Goal: Navigation & Orientation: Find specific page/section

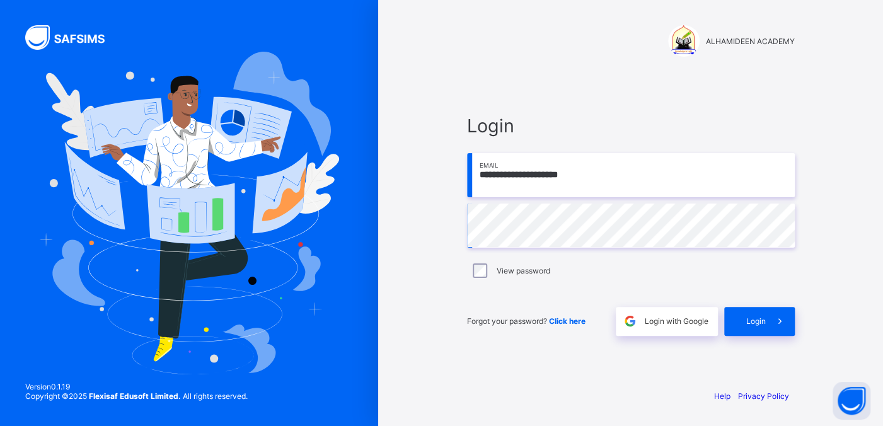
click at [495, 181] on div "View password" at bounding box center [630, 270] width 321 height 15
click at [616, 181] on div "Login" at bounding box center [759, 321] width 71 height 29
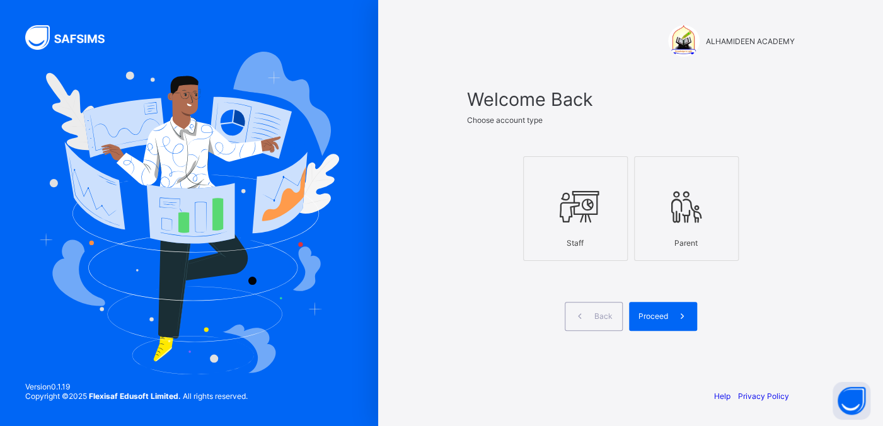
click at [587, 181] on icon at bounding box center [575, 207] width 44 height 38
click at [616, 181] on div "Proceed" at bounding box center [663, 316] width 68 height 29
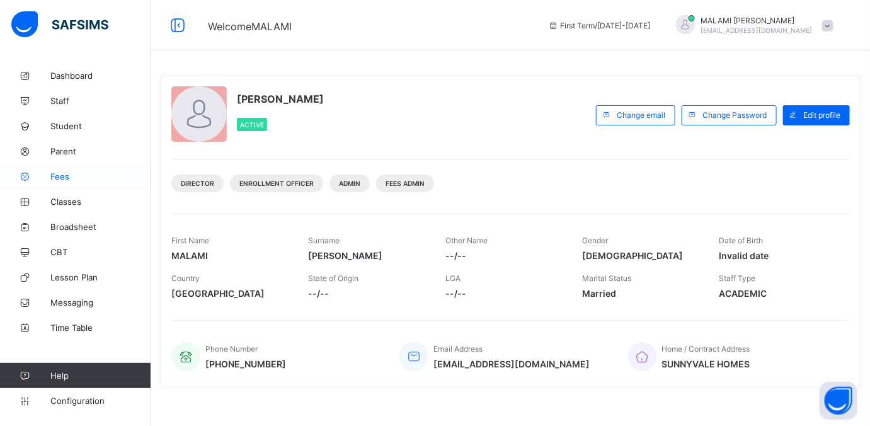
click at [61, 177] on span "Fees" at bounding box center [100, 176] width 101 height 10
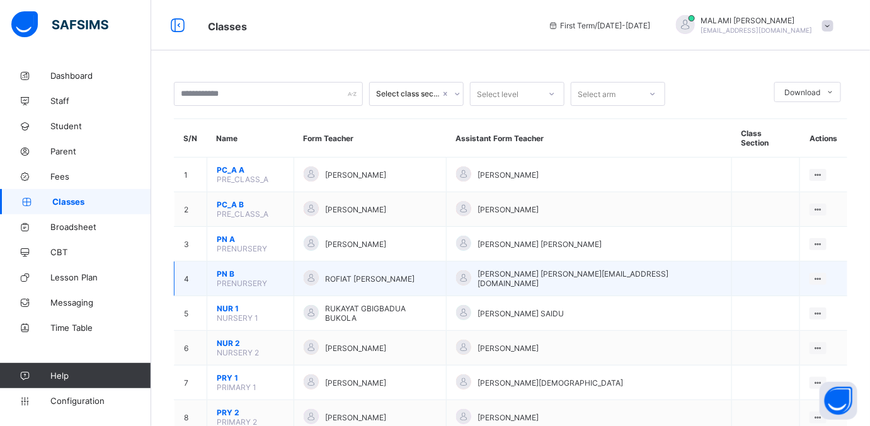
click at [225, 269] on span "PN B" at bounding box center [250, 273] width 67 height 9
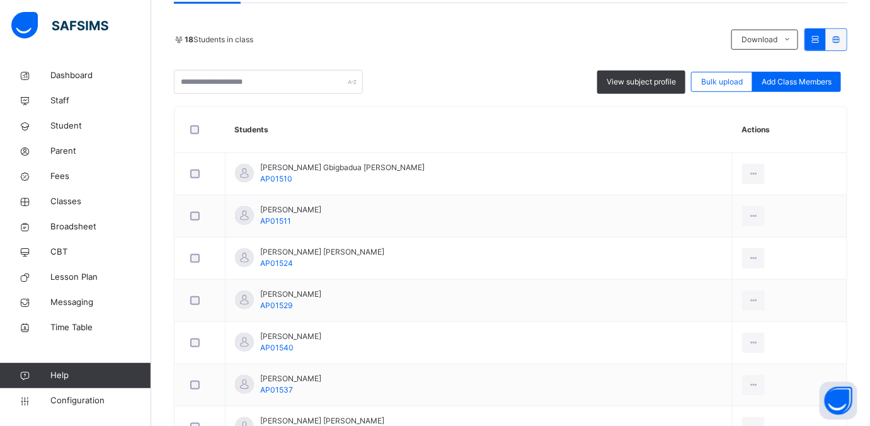
scroll to position [260, 0]
click at [58, 202] on span "Classes" at bounding box center [100, 201] width 101 height 13
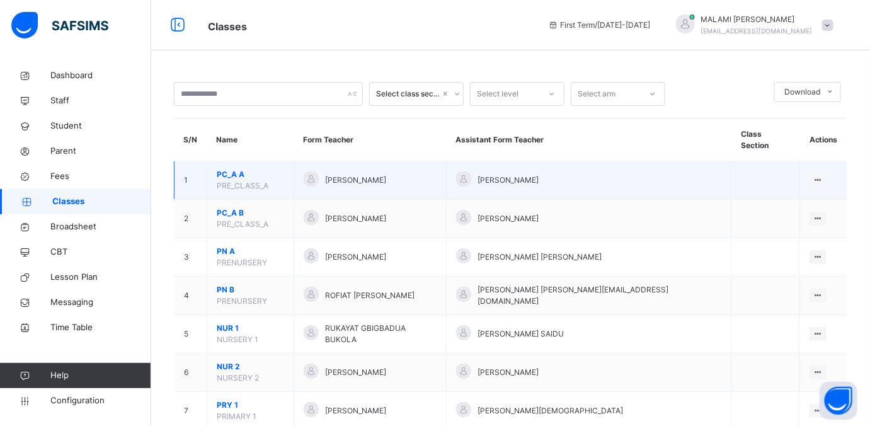
click at [231, 169] on span "PC_A A" at bounding box center [250, 174] width 67 height 11
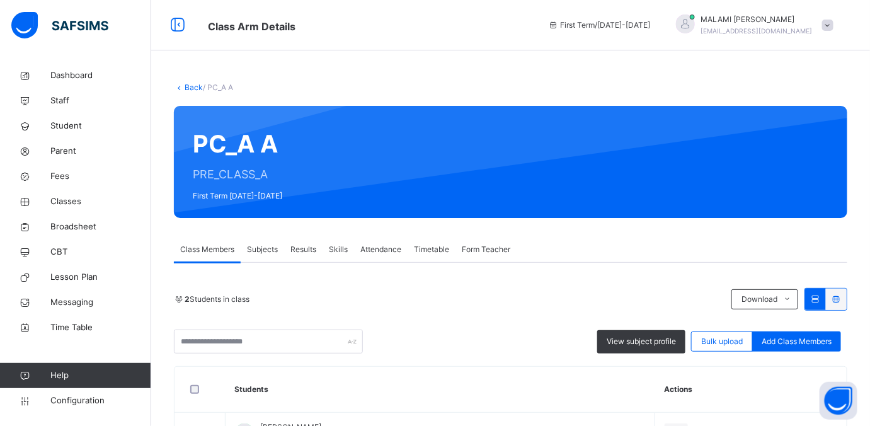
drag, startPoint x: 490, startPoint y: 248, endPoint x: 496, endPoint y: 240, distance: 10.3
click at [492, 246] on span "Form Teacher" at bounding box center [486, 249] width 49 height 11
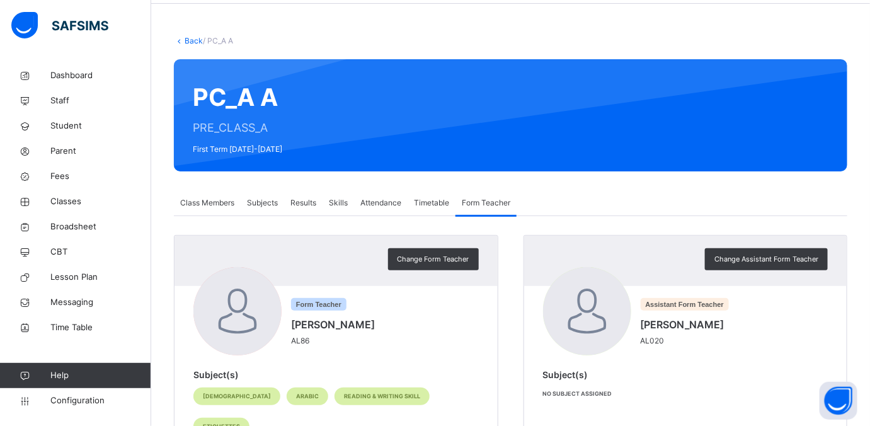
scroll to position [69, 0]
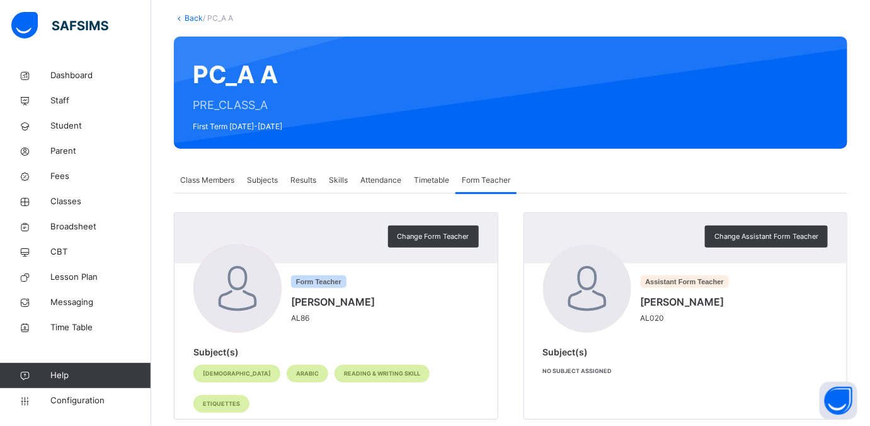
click at [210, 182] on span "Class Members" at bounding box center [207, 180] width 54 height 11
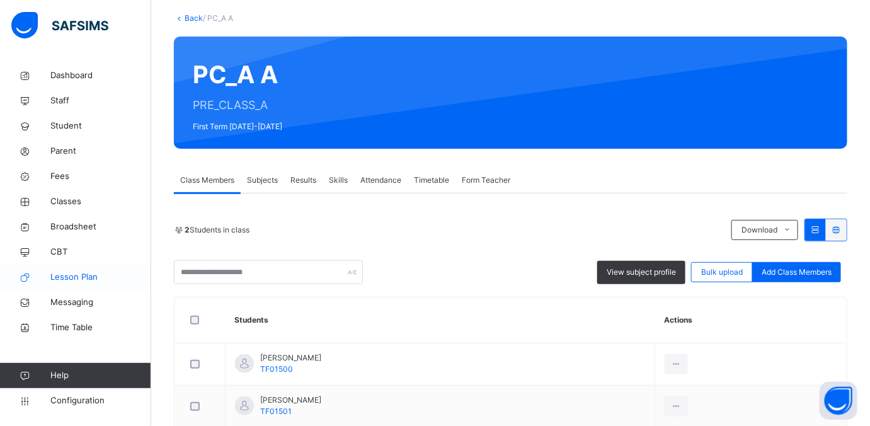
scroll to position [139, 0]
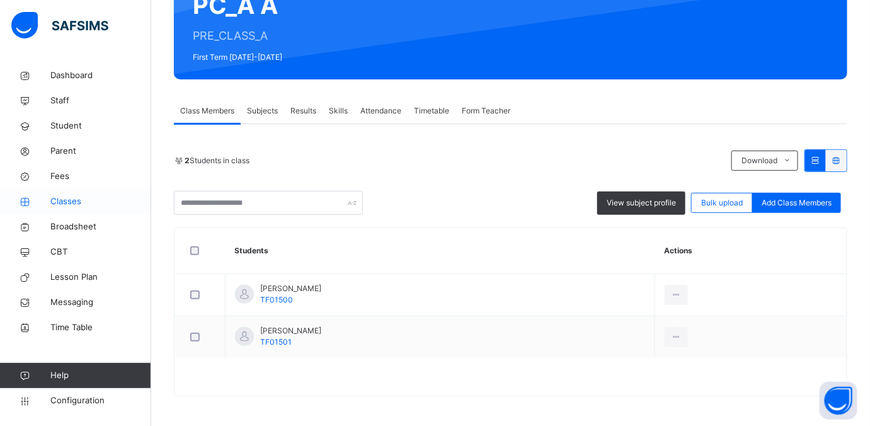
click at [64, 204] on span "Classes" at bounding box center [100, 201] width 101 height 13
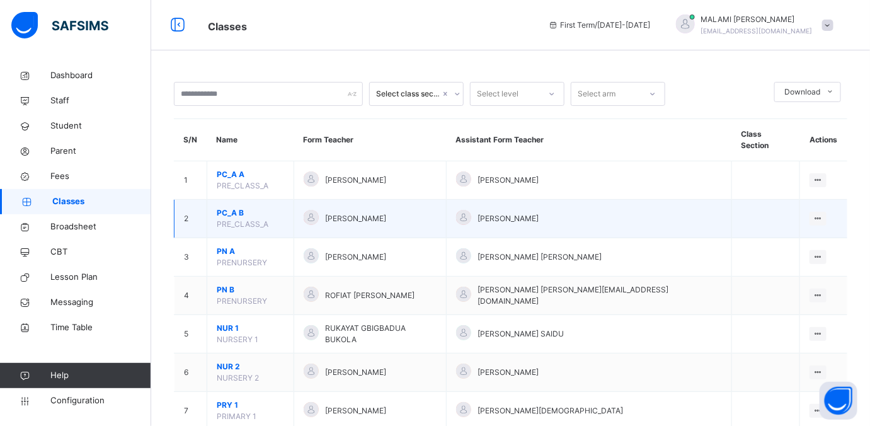
click at [236, 207] on span "PC_A B" at bounding box center [250, 212] width 67 height 11
